Goal: Obtain resource: Obtain resource

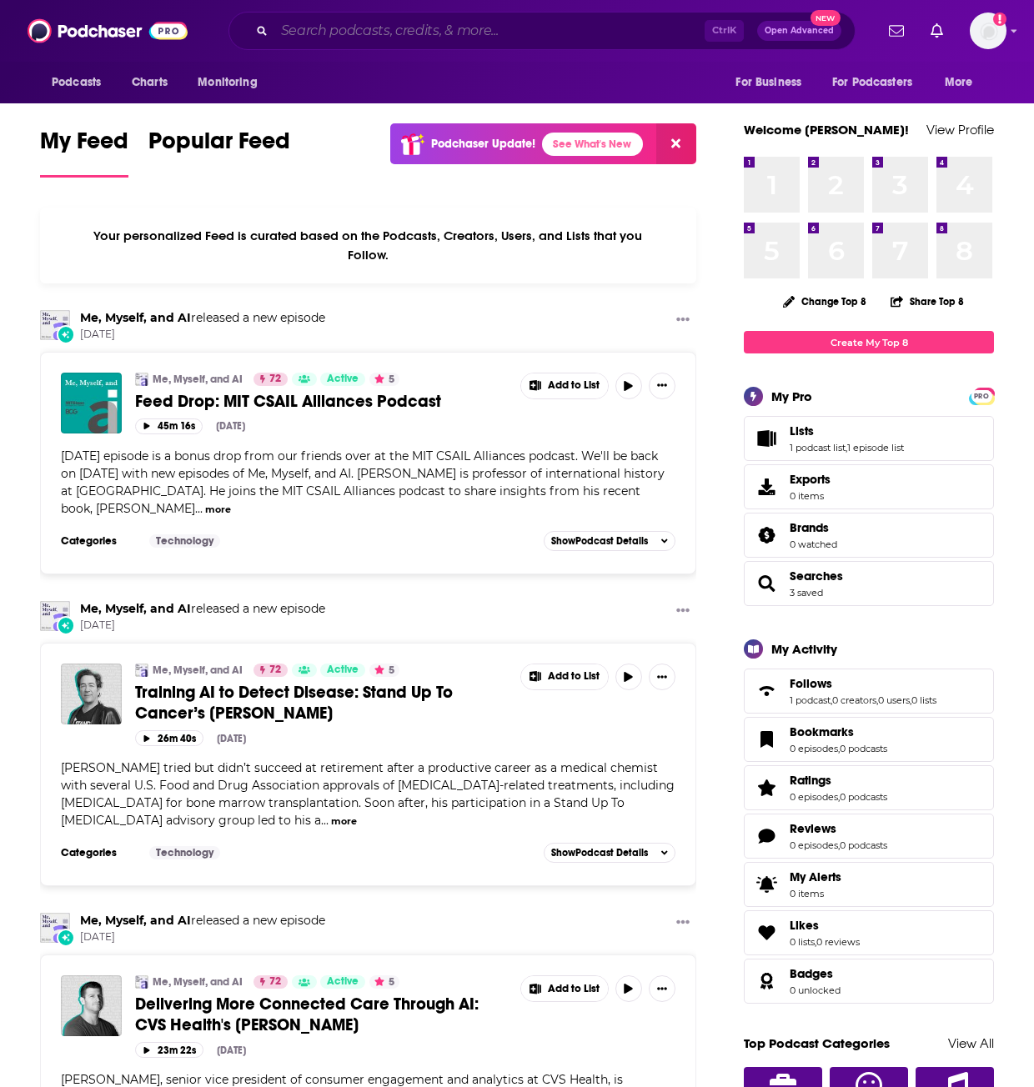
click at [486, 39] on input "Search podcasts, credits, & more..." at bounding box center [489, 31] width 430 height 27
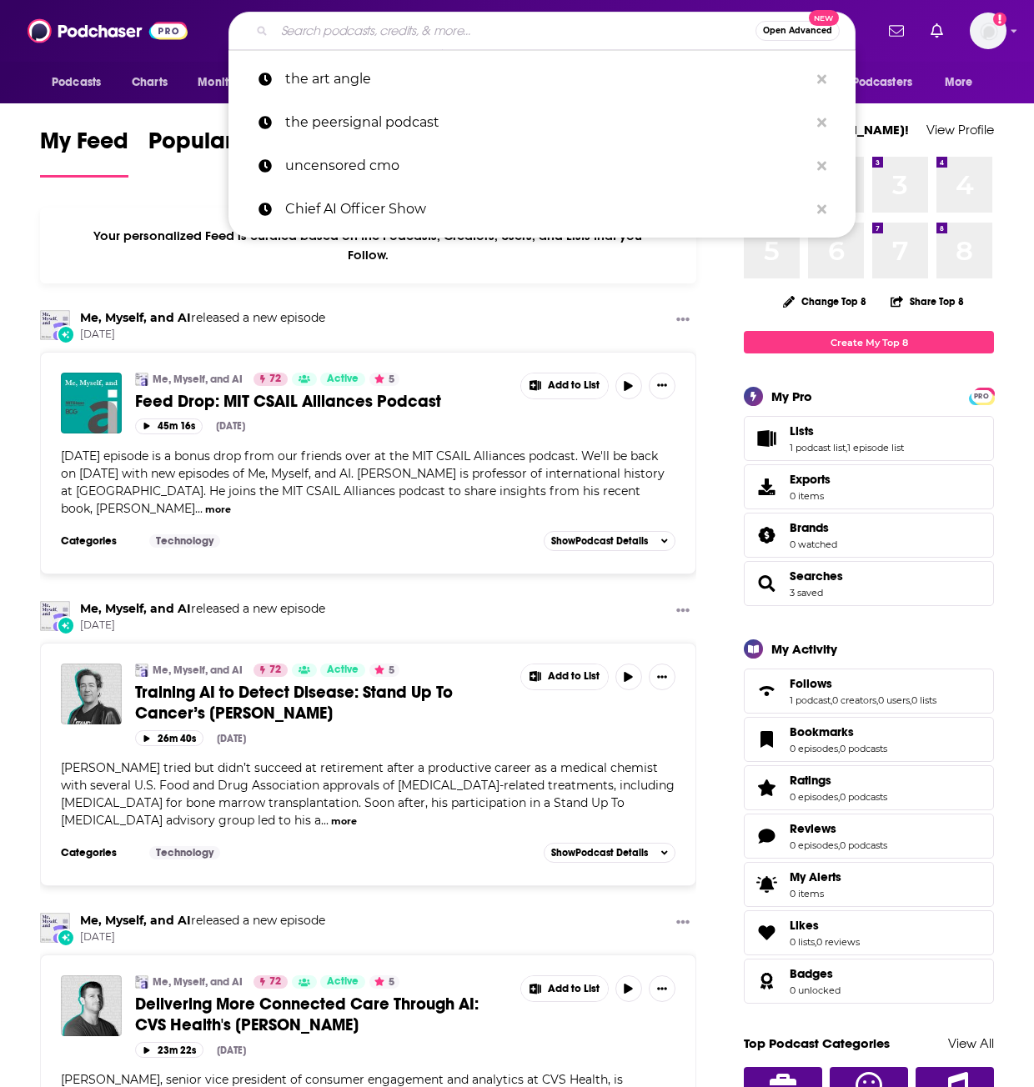
paste input "Have a Nice Future – Wired Podcast"
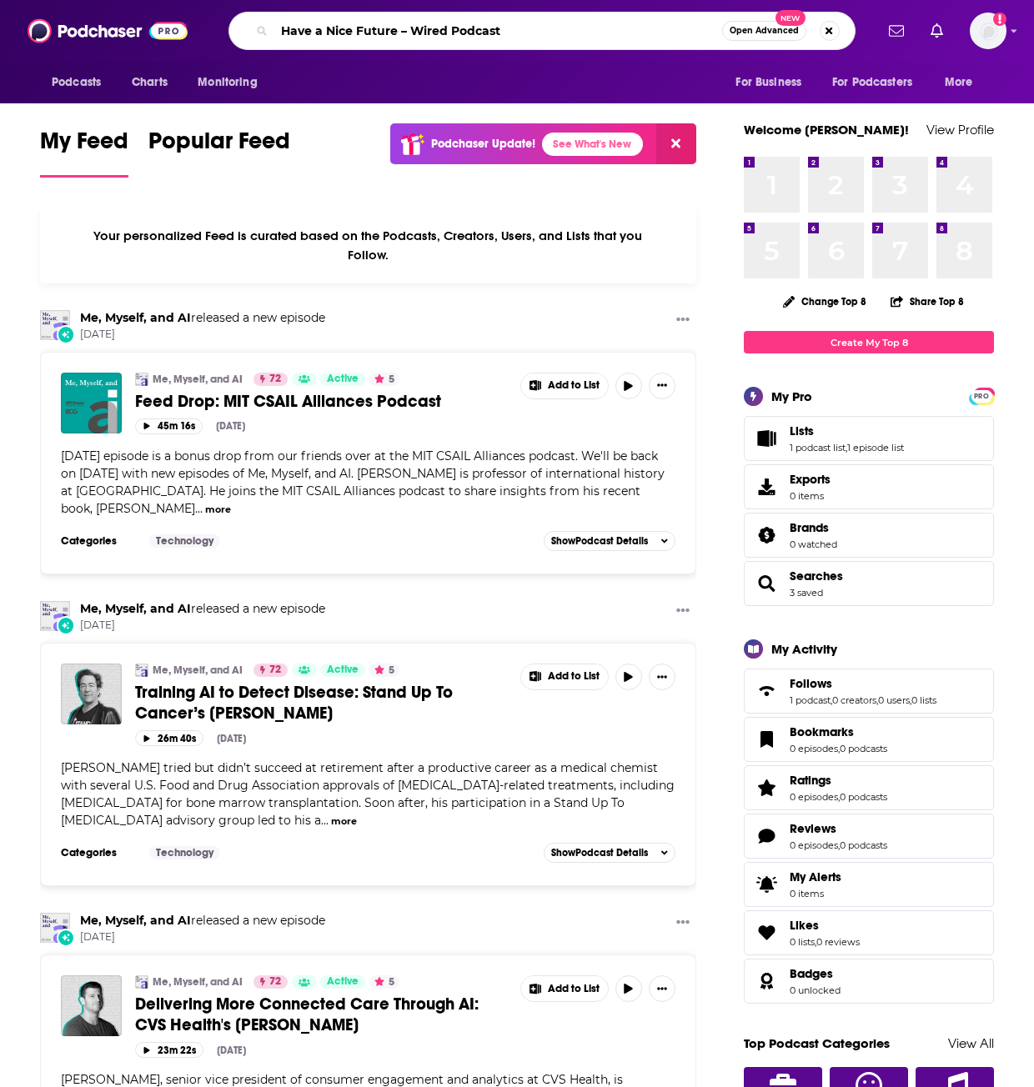
type input "Have a Nice Future – Wired Podcast"
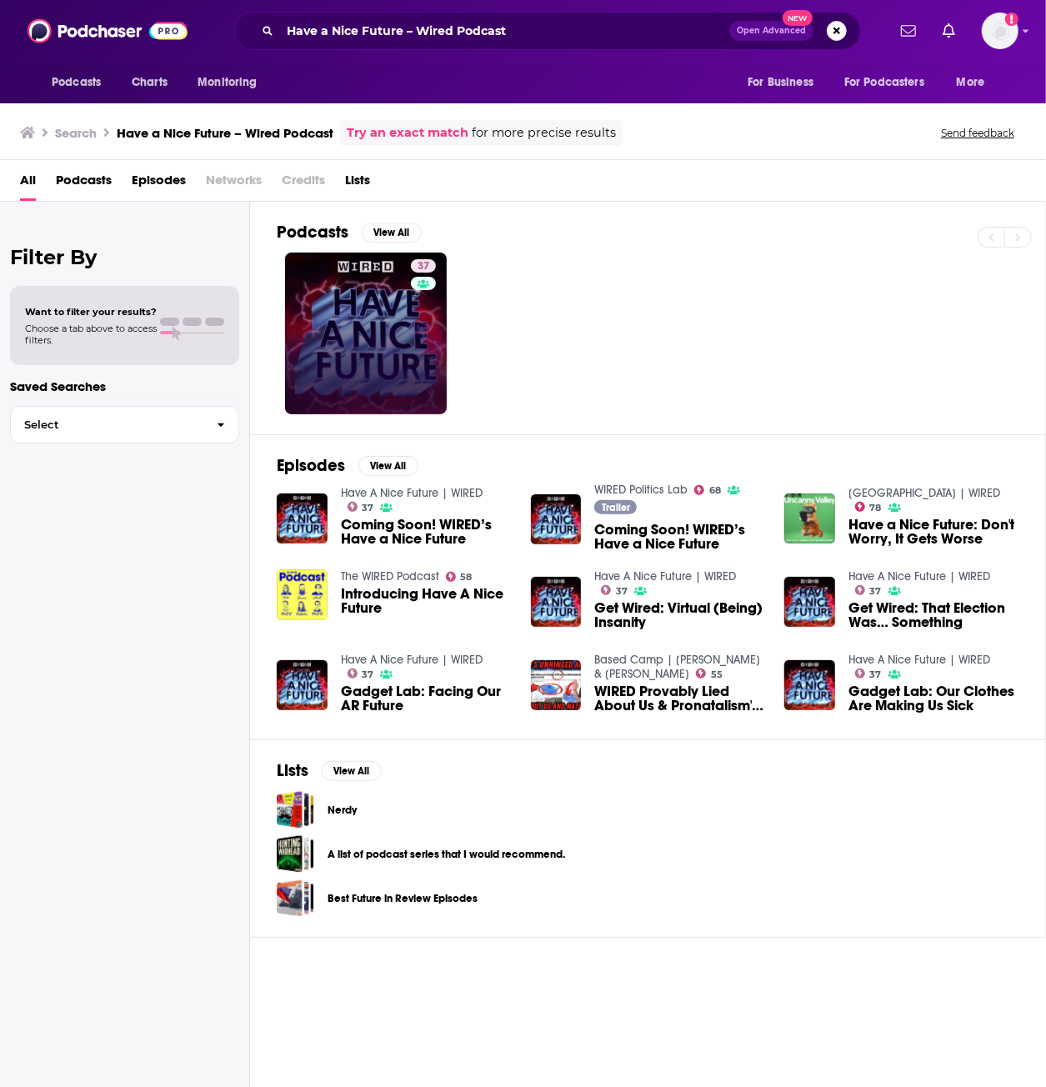
click at [379, 351] on link "37" at bounding box center [366, 334] width 162 height 162
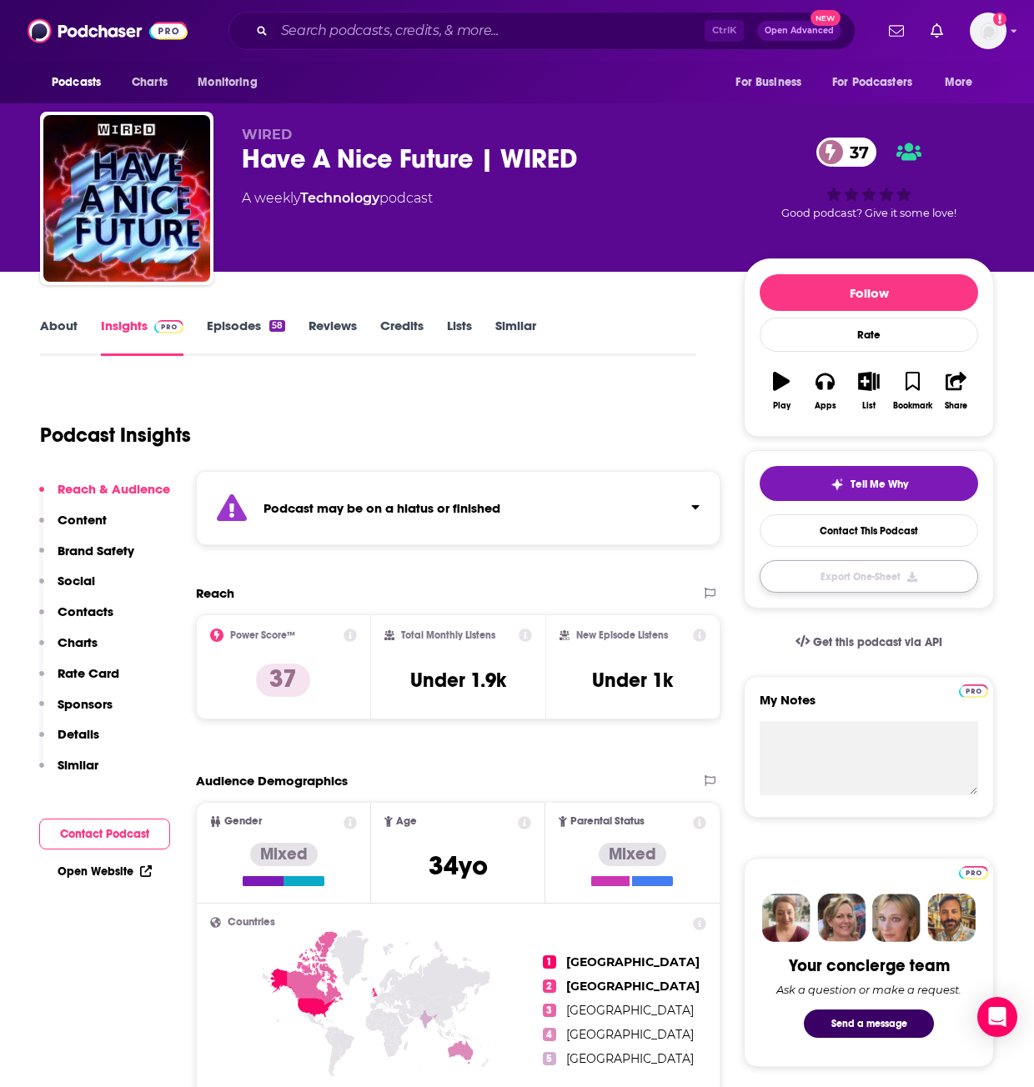
click at [879, 581] on button "Export One-Sheet" at bounding box center [869, 576] width 218 height 33
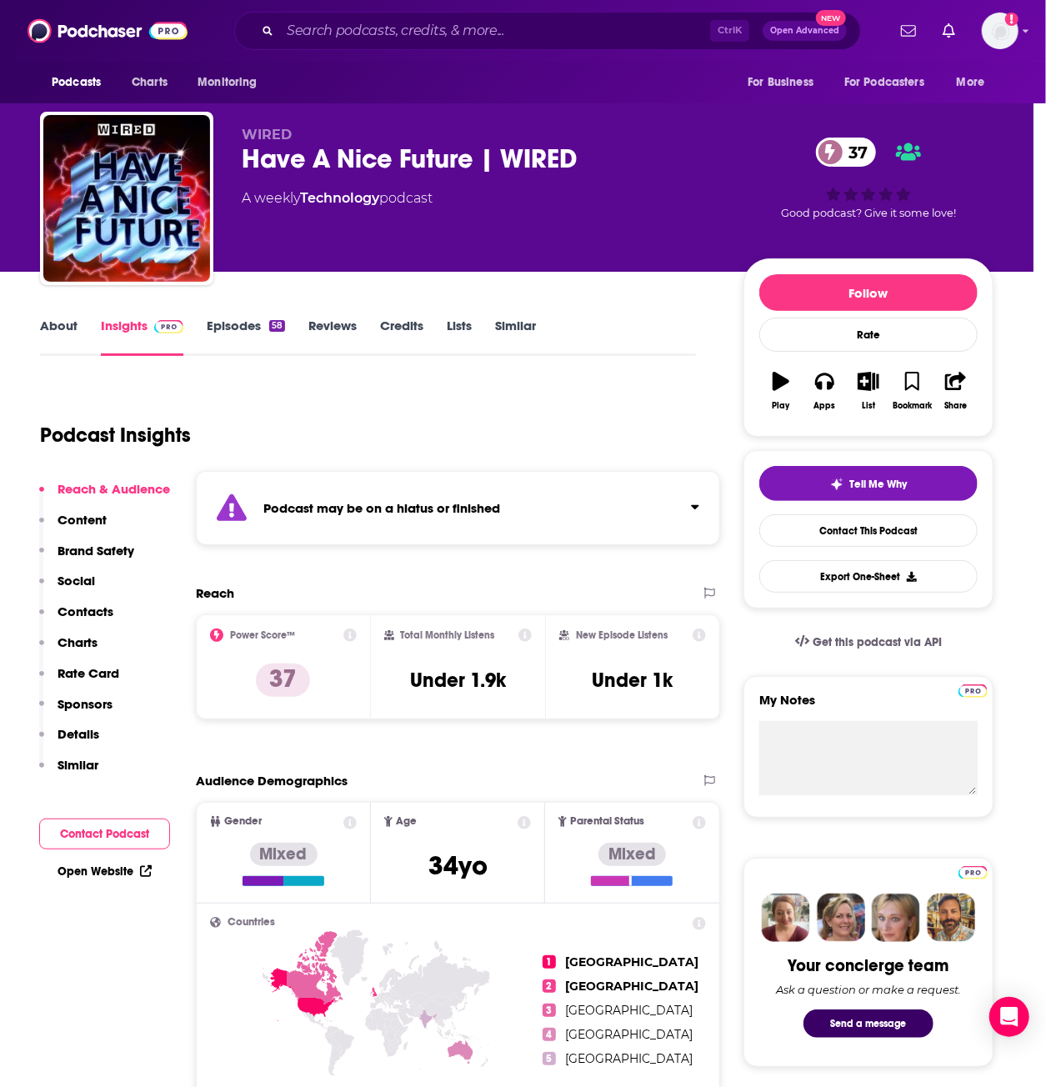
drag, startPoint x: 707, startPoint y: 324, endPoint x: 722, endPoint y: 394, distance: 71.6
click at [707, 329] on div "Download Started You have 99 out of 100 podcast insight downloads left. The PDF…" at bounding box center [523, 543] width 1046 height 1087
